Goal: Task Accomplishment & Management: Use online tool/utility

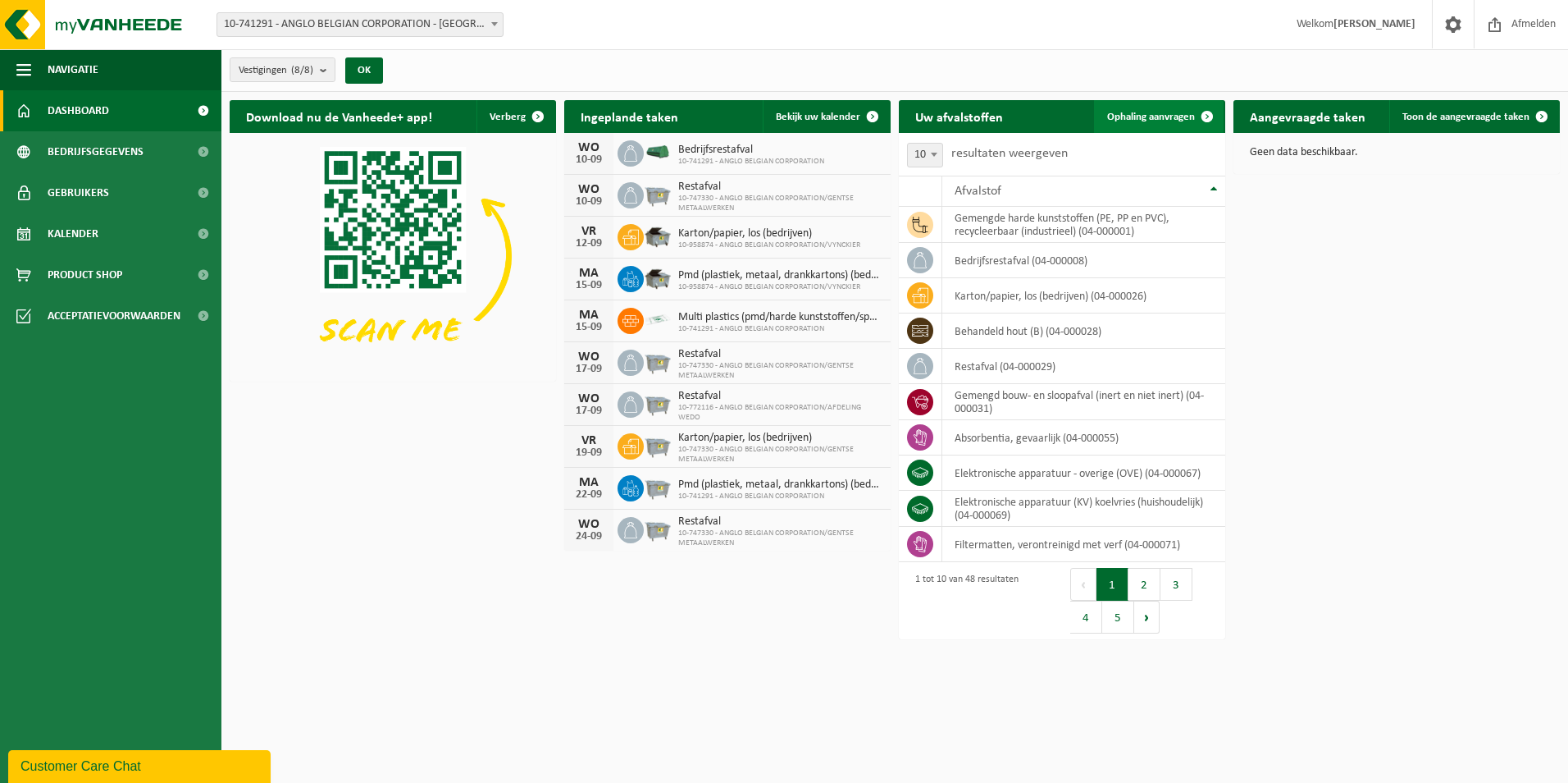
click at [1156, 119] on span "Ophaling aanvragen" at bounding box center [1151, 117] width 88 height 11
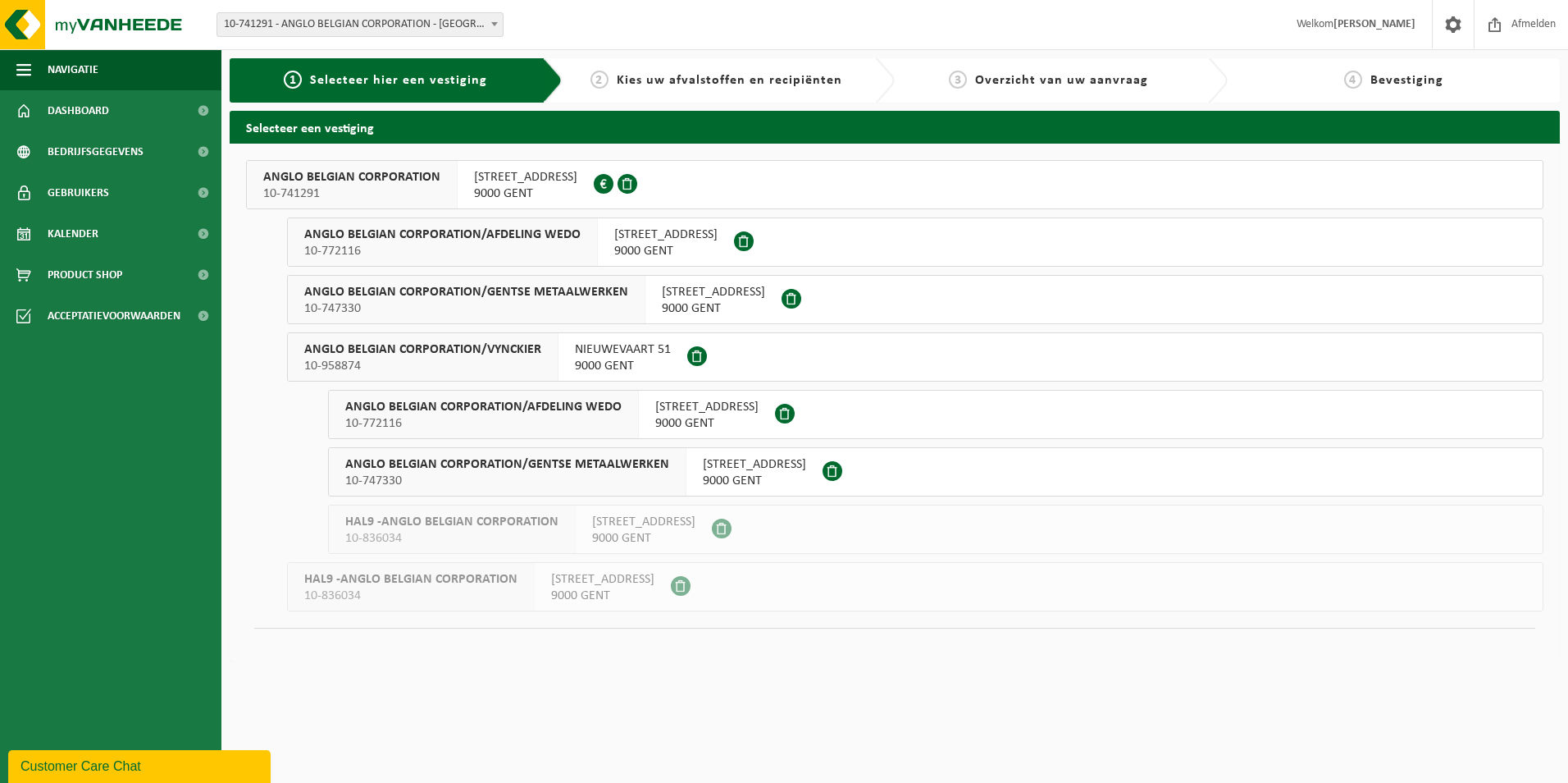
click at [519, 175] on span "WIEDAUWKAAI 43" at bounding box center [525, 177] width 103 height 17
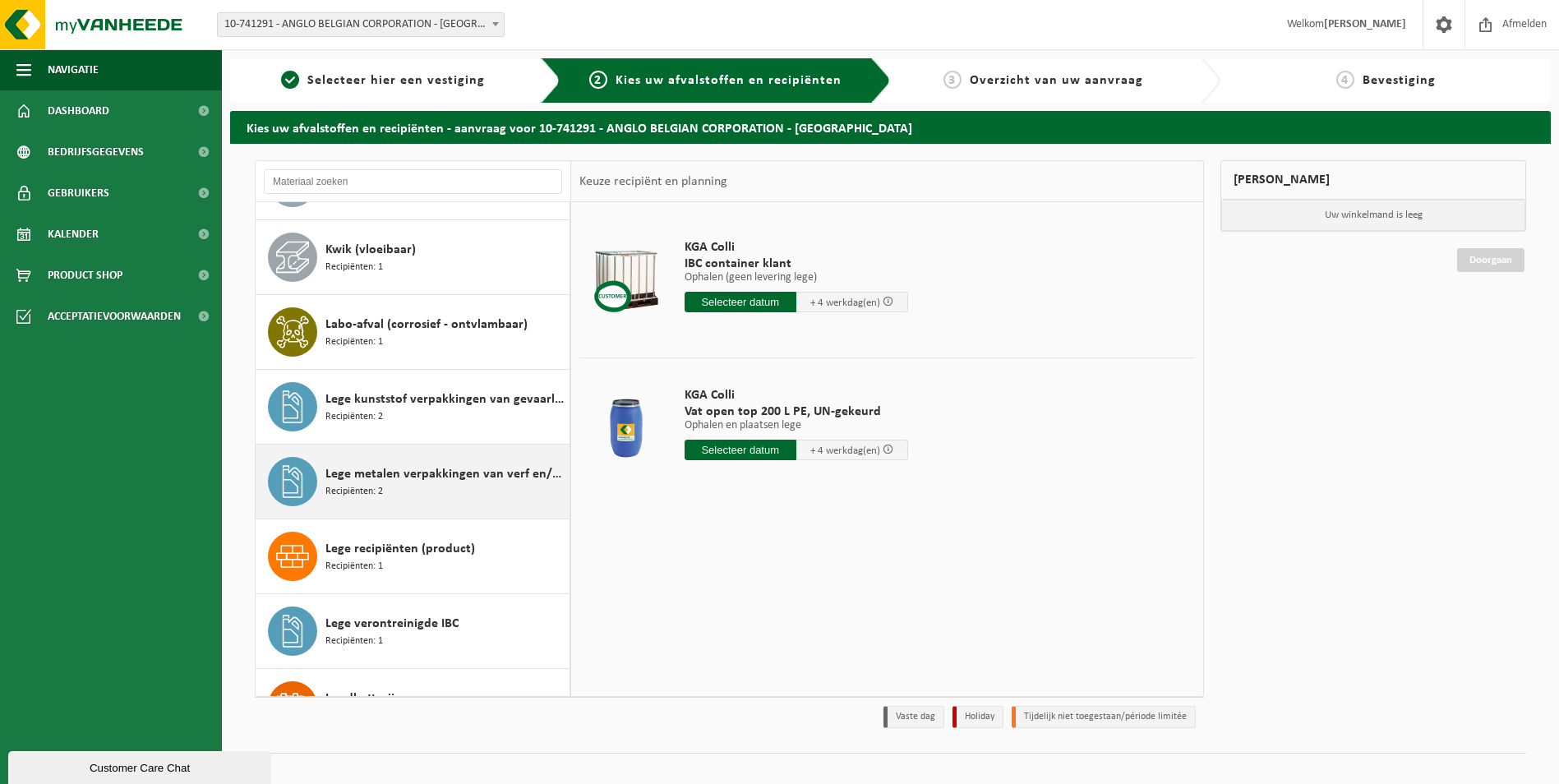
click at [503, 464] on span "Lege metalen verpakkingen van verf en/of inkt (schraapschoon)" at bounding box center [446, 474] width 240 height 19
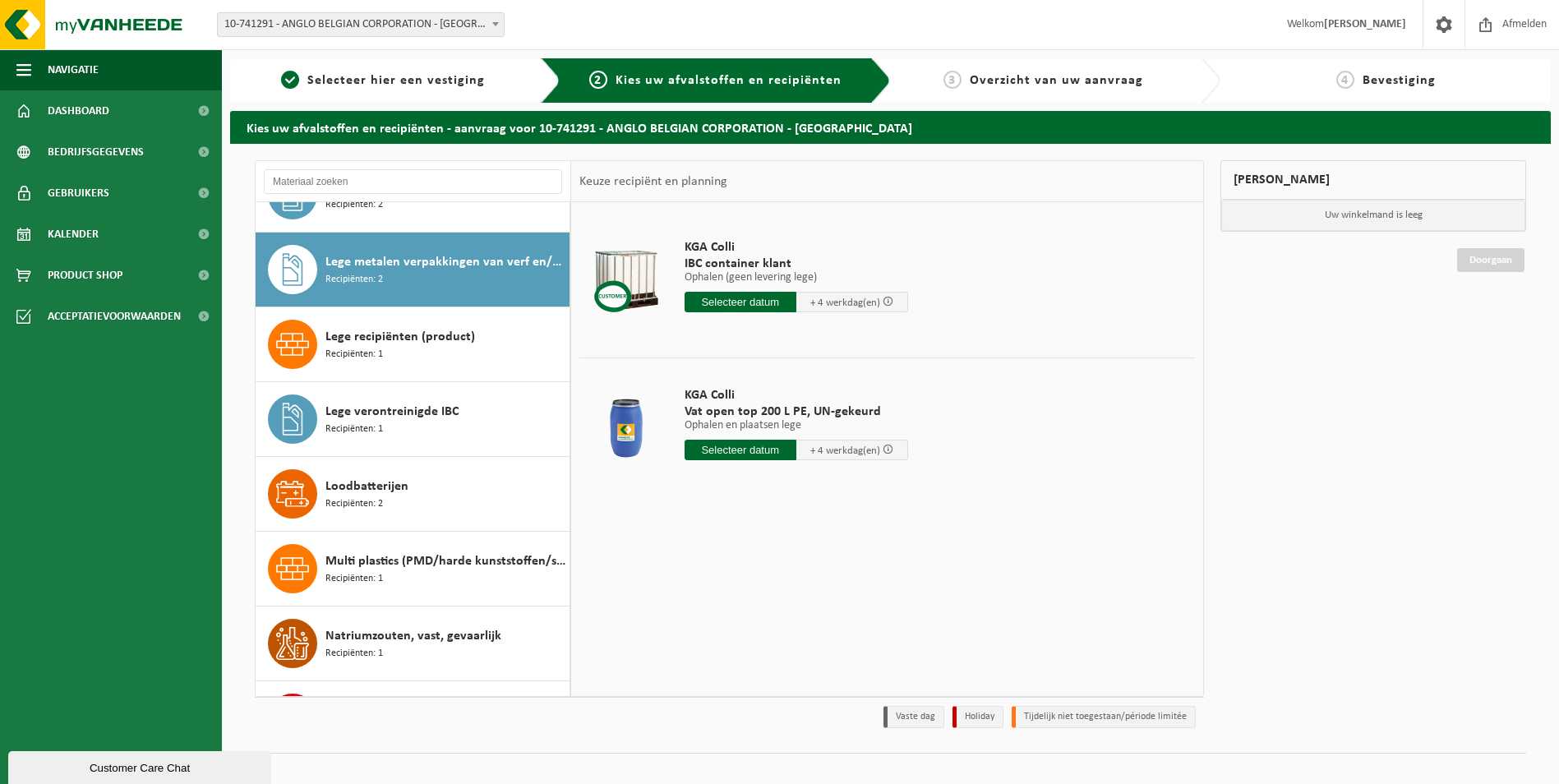
scroll to position [1575, 0]
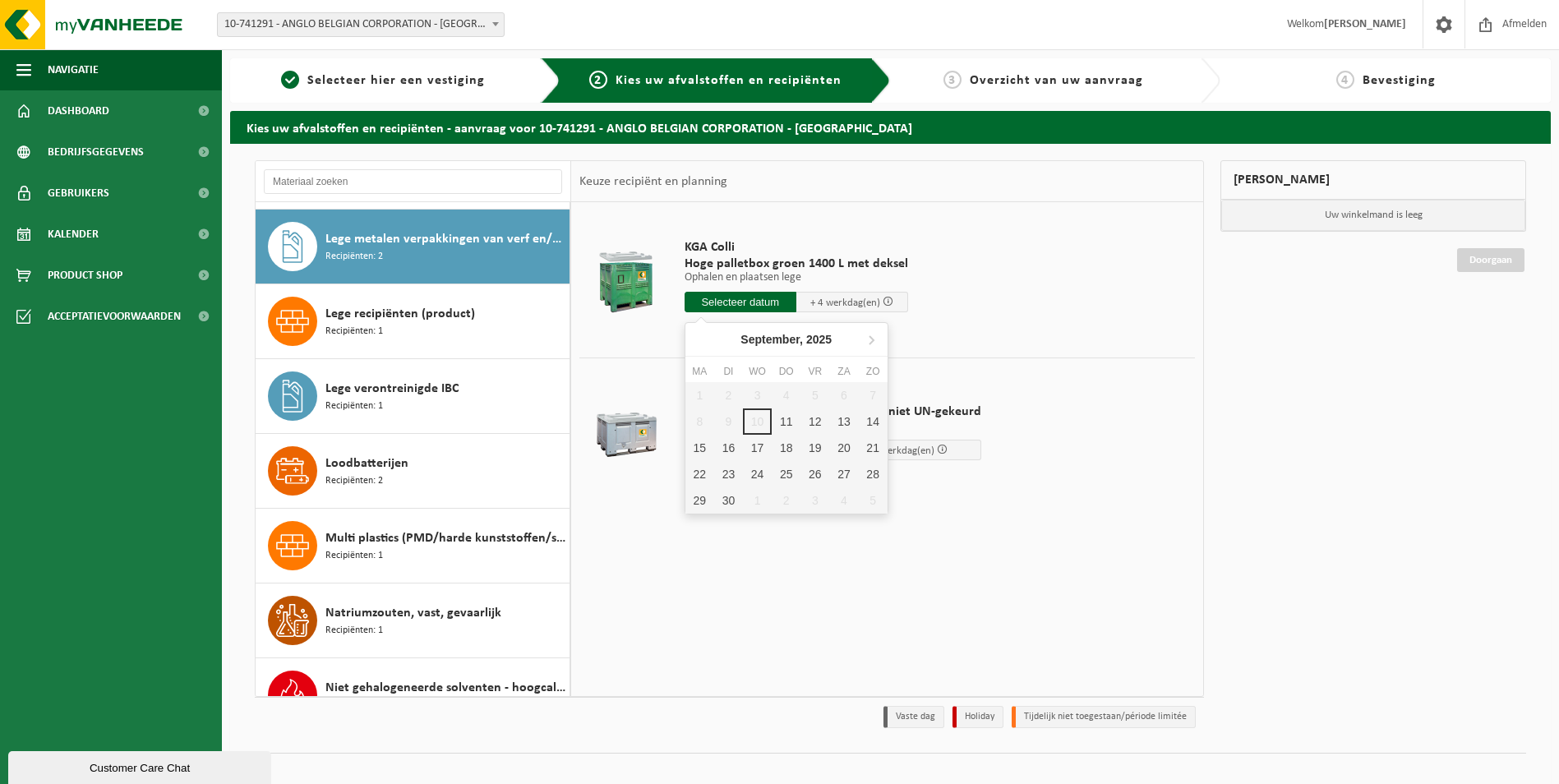
click at [752, 306] on input "text" at bounding box center [740, 301] width 112 height 20
click at [788, 420] on div "11" at bounding box center [786, 422] width 29 height 26
type input "Van 2025-09-11"
type input "2025-09-11"
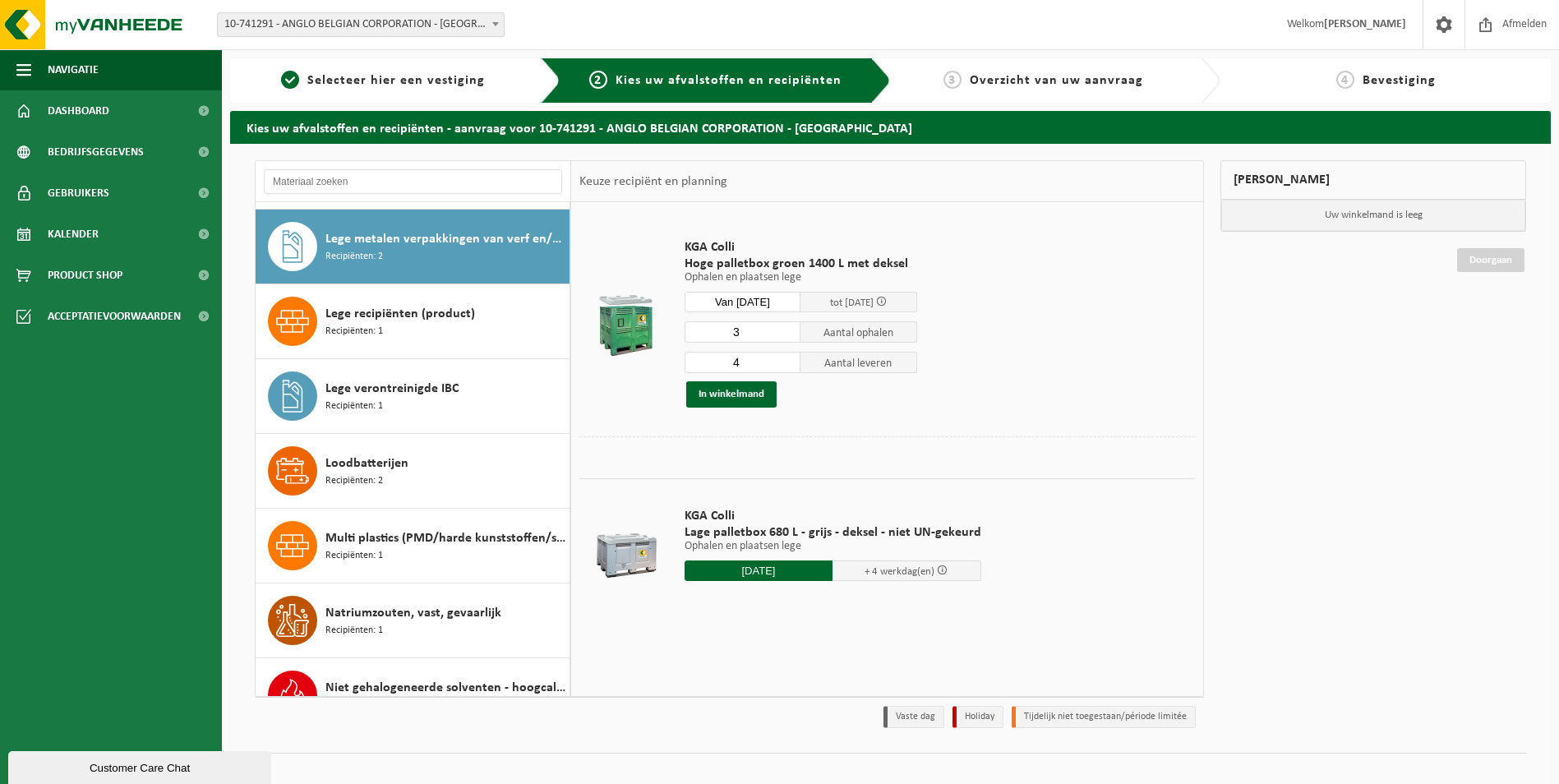
type input "3"
click at [787, 334] on input "3" at bounding box center [743, 332] width 117 height 21
type input "3"
click at [786, 367] on input "3" at bounding box center [743, 362] width 117 height 21
click at [759, 396] on button "In winkelmand" at bounding box center [731, 395] width 90 height 26
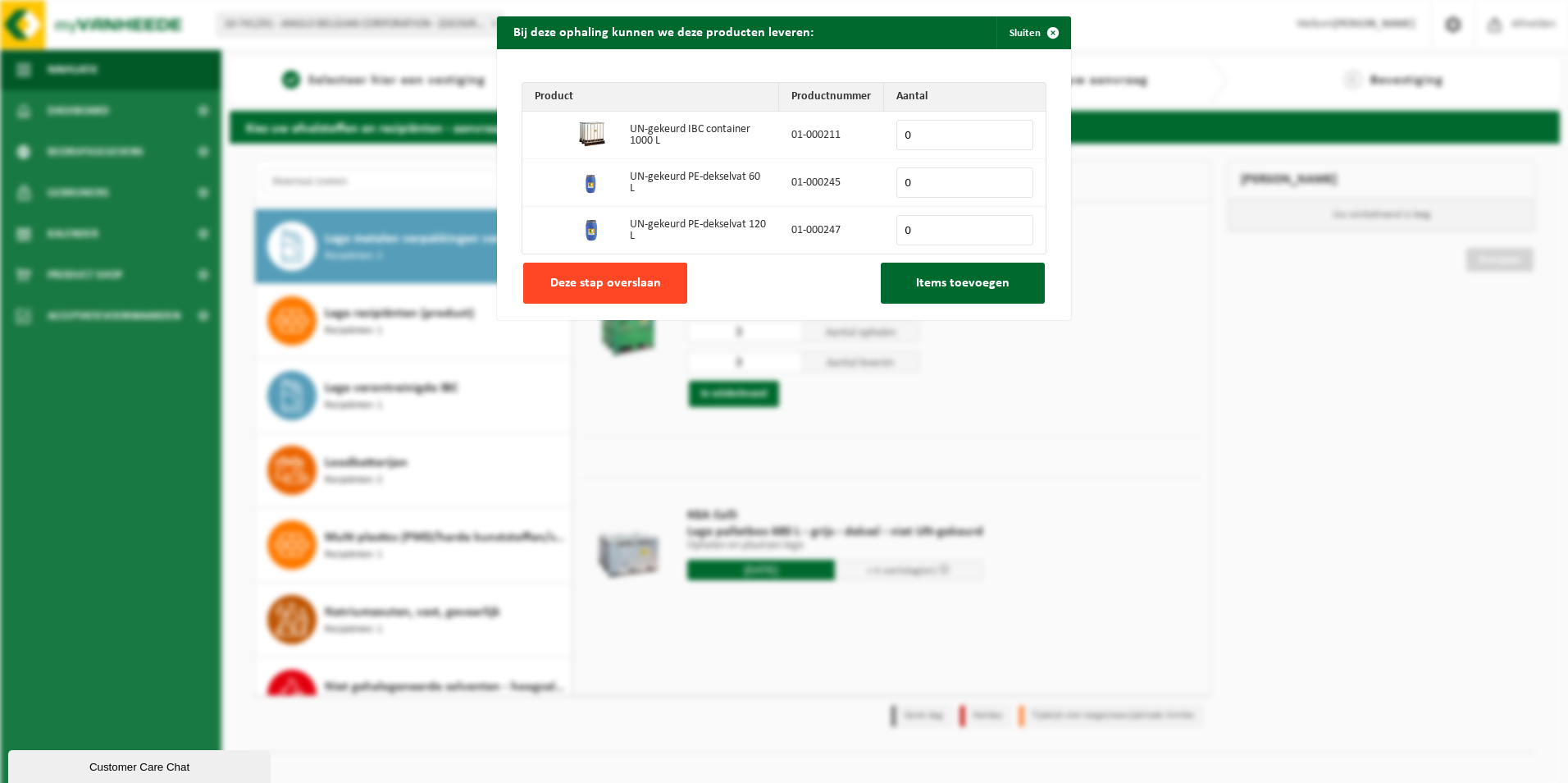
click at [592, 288] on span "Deze stap overslaan" at bounding box center [606, 283] width 111 height 13
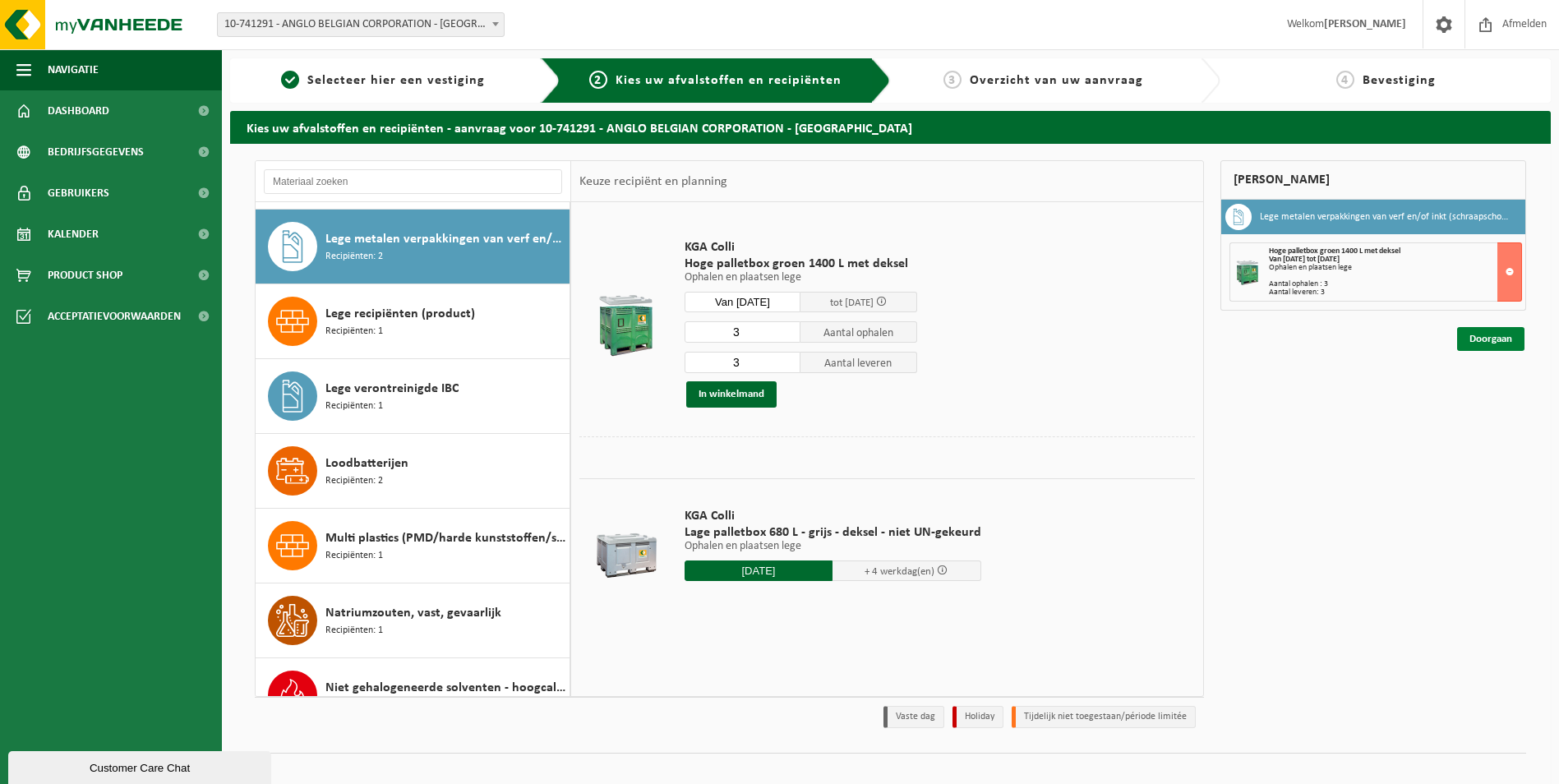
click at [1488, 337] on link "Doorgaan" at bounding box center [1491, 338] width 67 height 24
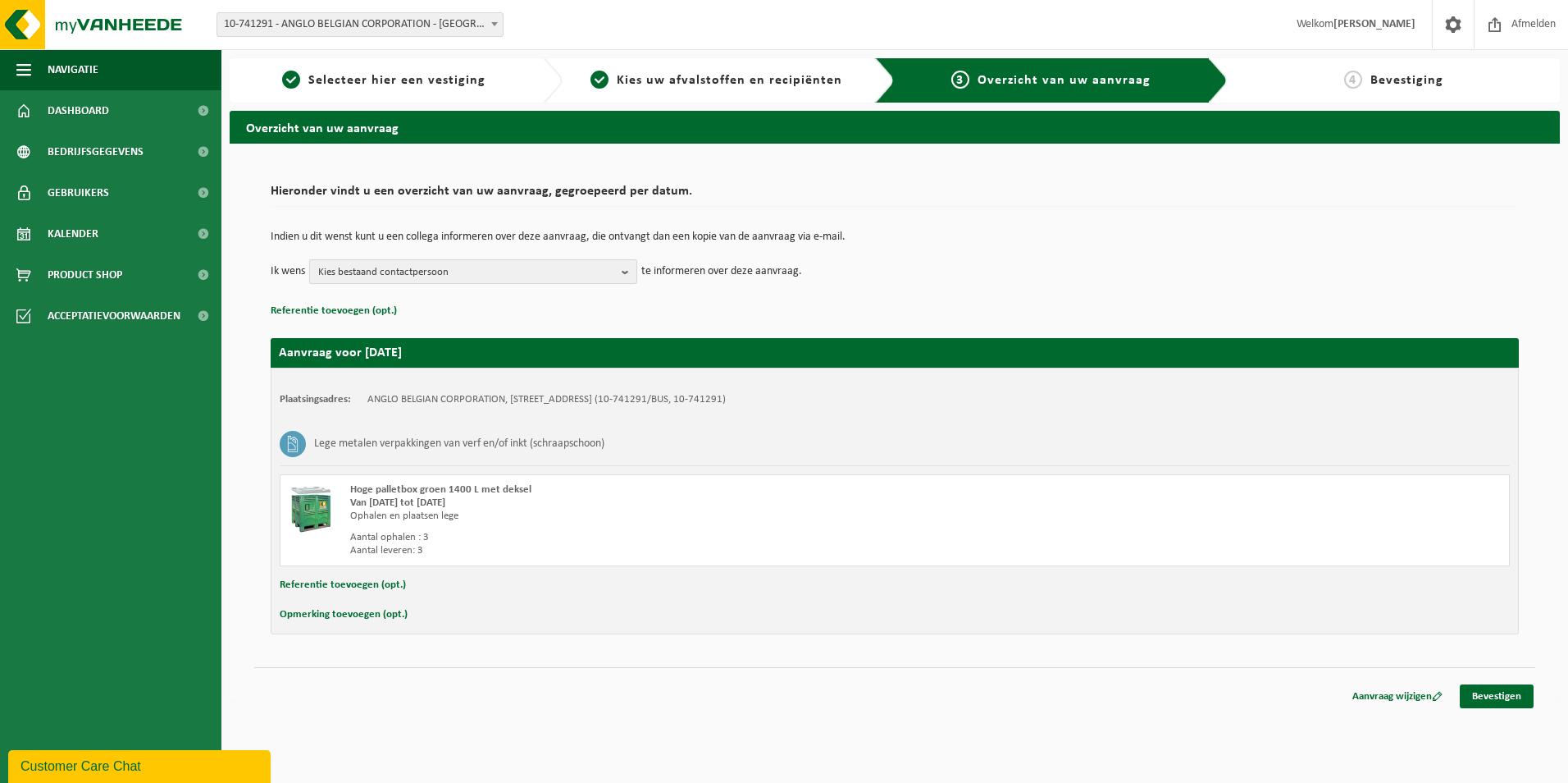
click at [626, 268] on b "button" at bounding box center [628, 272] width 15 height 23
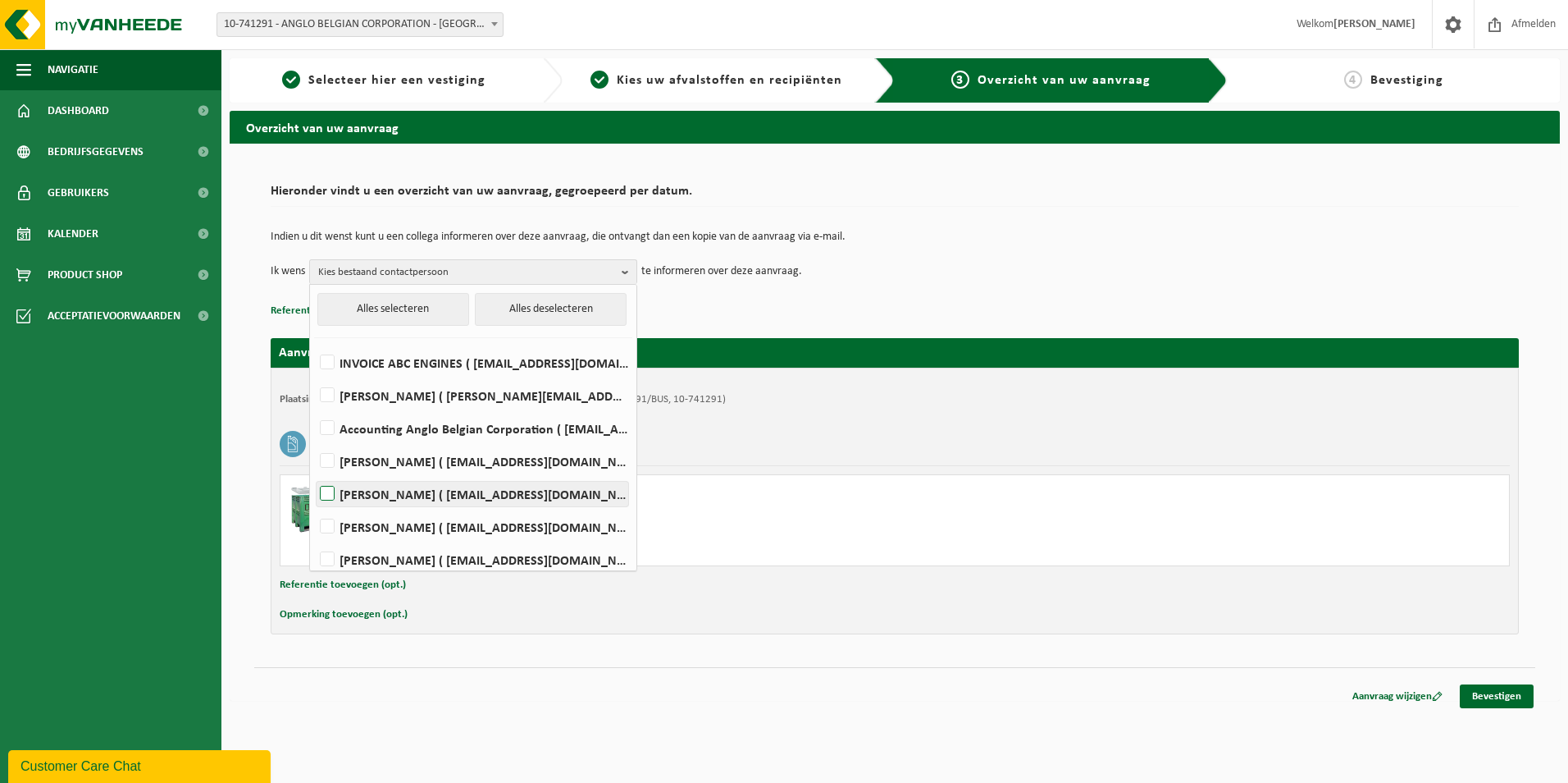
click at [334, 500] on label "FRANKY DE GHOUY ( fdg@abc-engines.com )" at bounding box center [472, 494] width 312 height 25
click at [314, 474] on input "FRANKY DE GHOUY ( fdg@abc-engines.com )" at bounding box center [313, 473] width 1 height 1
checkbox input "true"
click at [1513, 688] on link "Bevestigen" at bounding box center [1497, 696] width 74 height 24
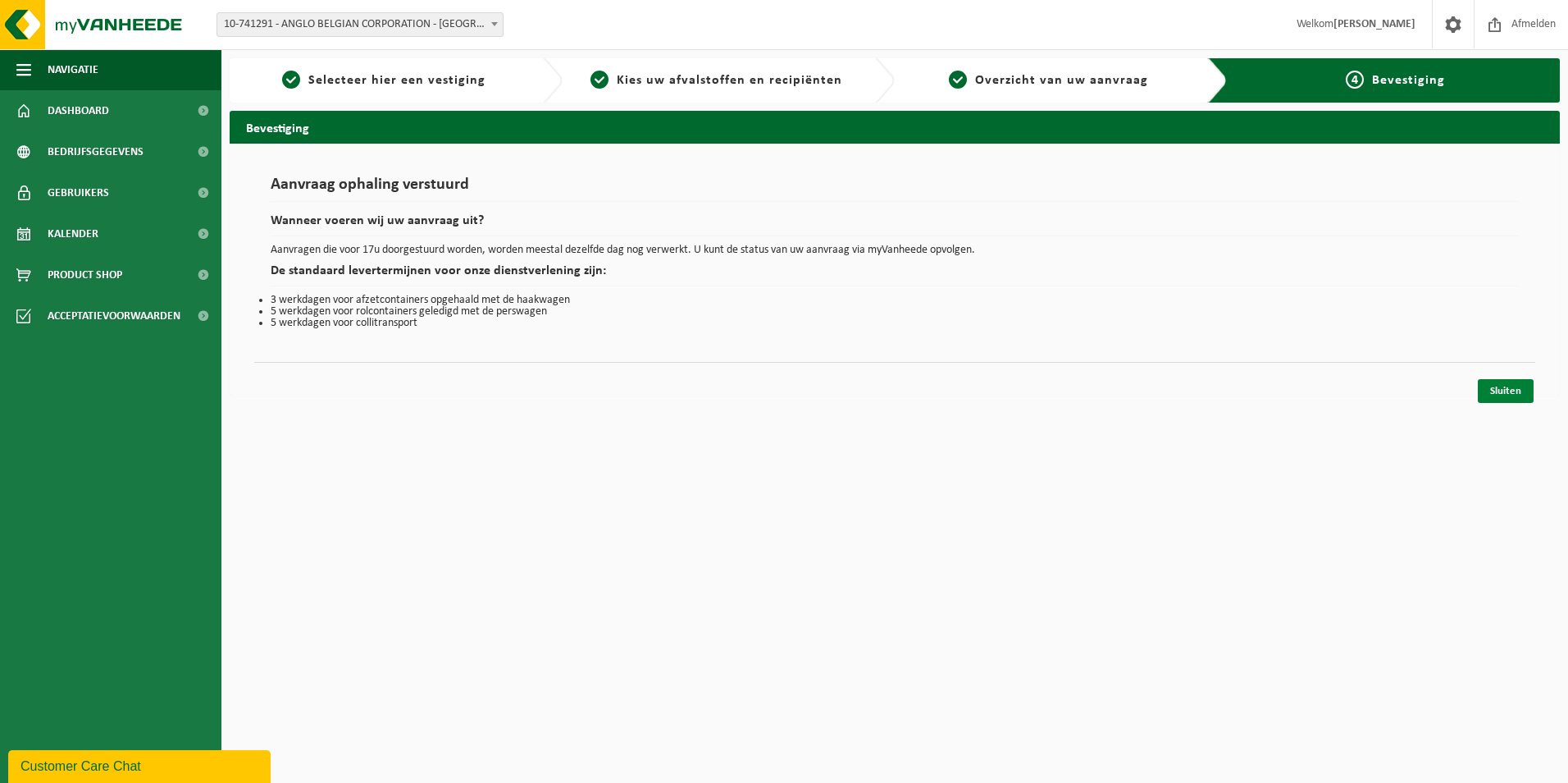
click at [1514, 390] on link "Sluiten" at bounding box center [1505, 391] width 56 height 24
